Goal: Task Accomplishment & Management: Use online tool/utility

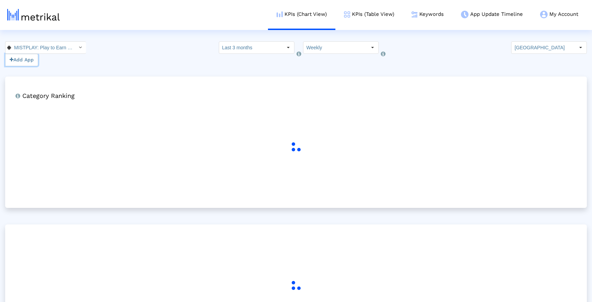
click at [22, 62] on button "Add App" at bounding box center [21, 60] width 33 height 12
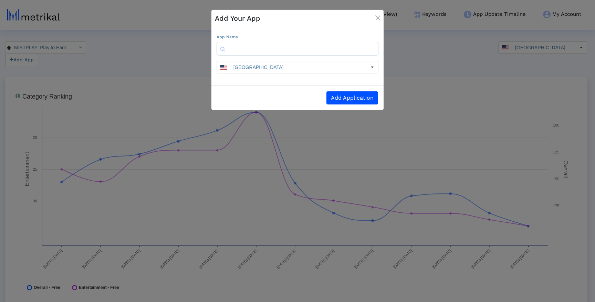
click at [250, 50] on input "text" at bounding box center [298, 49] width 162 height 14
type input "mist"
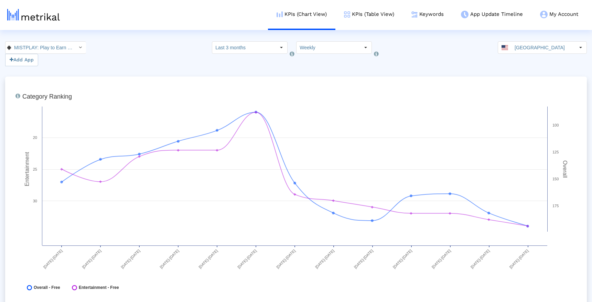
click at [225, 62] on div "Select how far back from [DATE] you would like to view the data below. Last 3 m…" at bounding box center [250, 53] width 76 height 25
click at [348, 12] on img at bounding box center [347, 14] width 6 height 6
click at [355, 19] on link "KPIs (Table View)" at bounding box center [371, 14] width 67 height 29
